Goal: Task Accomplishment & Management: Use online tool/utility

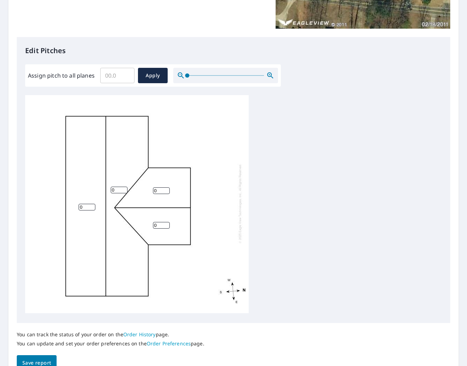
scroll to position [154, 0]
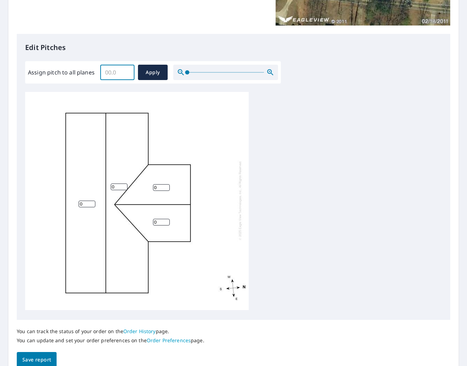
click at [116, 72] on input "Assign pitch to all planes" at bounding box center [117, 73] width 34 height 20
type input "6"
click at [155, 74] on span "Apply" at bounding box center [153, 72] width 19 height 9
type input "6"
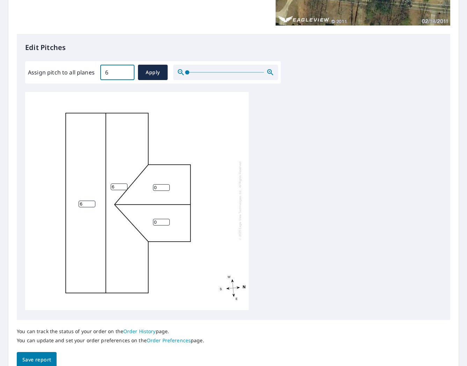
type input "6"
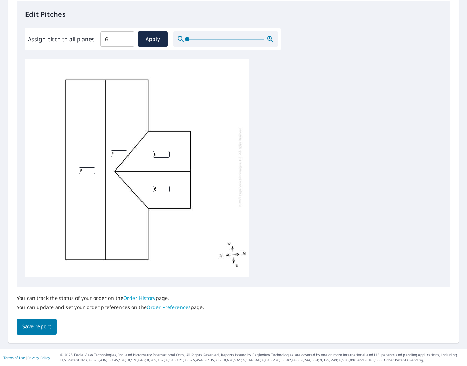
click at [37, 323] on span "Save report" at bounding box center [36, 326] width 29 height 9
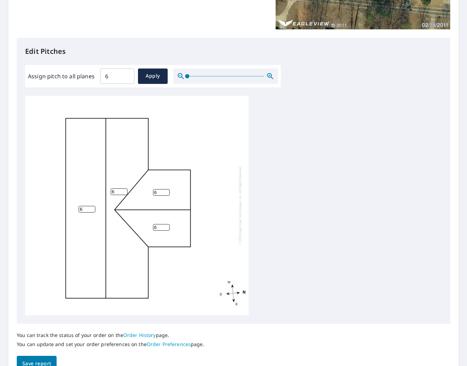
scroll to position [0, 0]
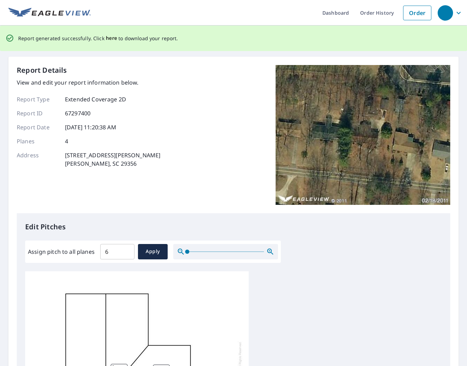
click at [109, 38] on span "here" at bounding box center [112, 38] width 12 height 9
